Goal: Answer question/provide support: Share knowledge or assist other users

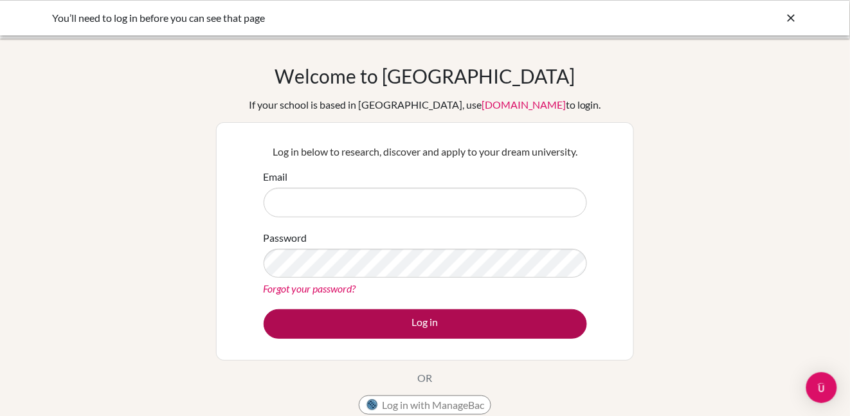
type input "[EMAIL_ADDRESS][DOMAIN_NAME]"
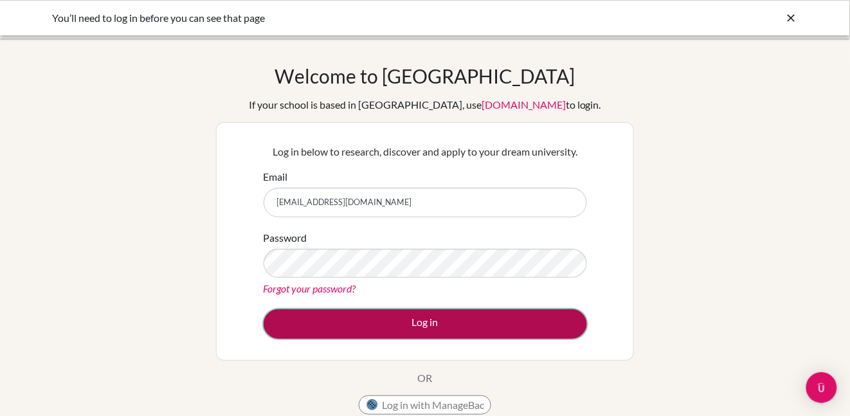
click at [431, 330] on button "Log in" at bounding box center [425, 324] width 323 height 30
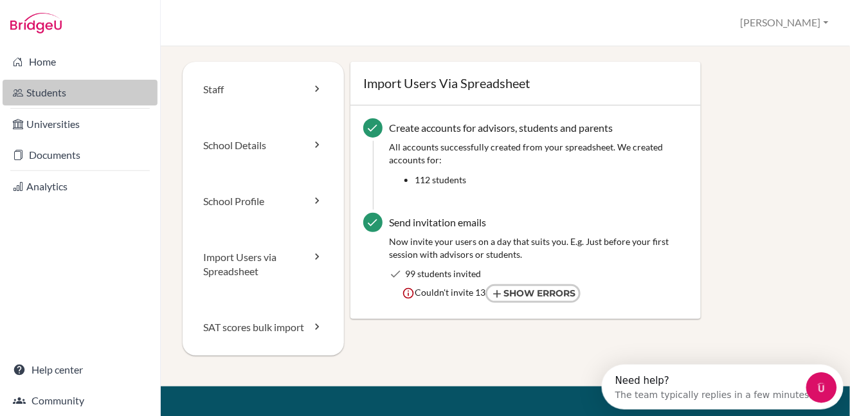
click at [57, 91] on link "Students" at bounding box center [80, 93] width 155 height 26
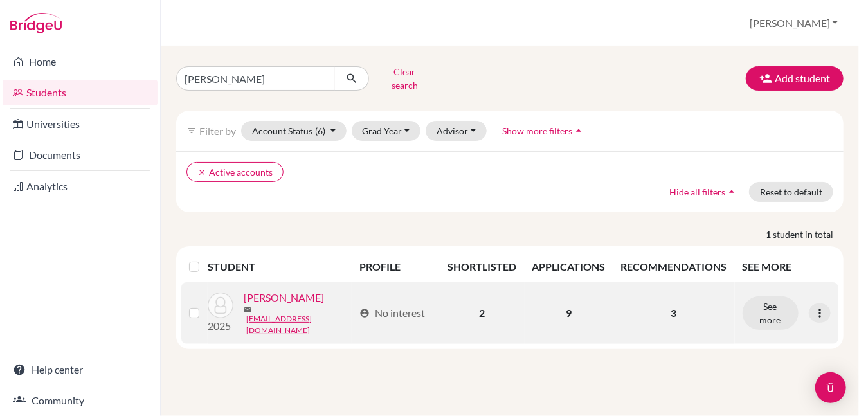
click at [290, 295] on link "Lambeth, Noah" at bounding box center [284, 297] width 80 height 15
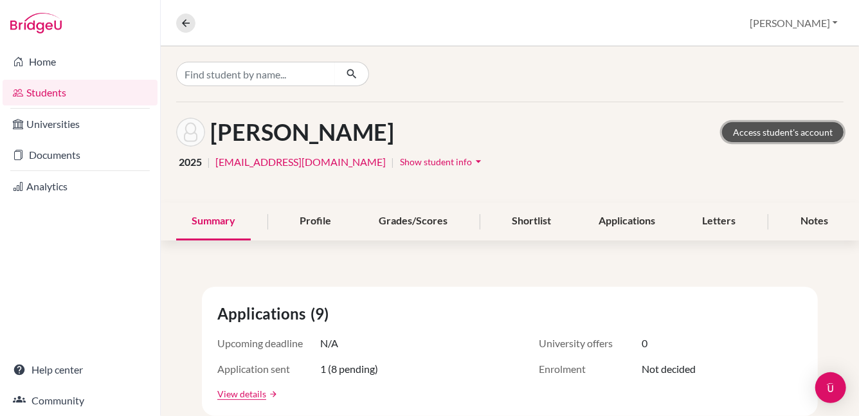
click at [750, 133] on link "Access student's account" at bounding box center [783, 132] width 122 height 20
